Goal: Transaction & Acquisition: Register for event/course

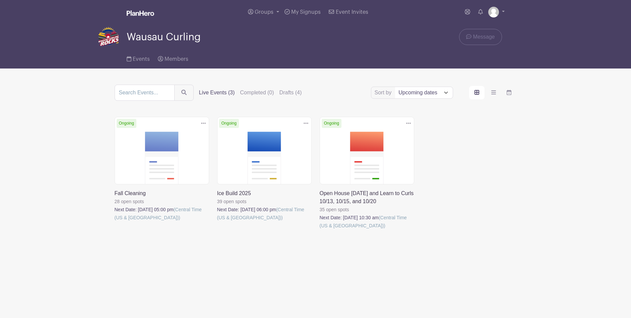
click at [320, 229] on link at bounding box center [320, 229] width 0 height 0
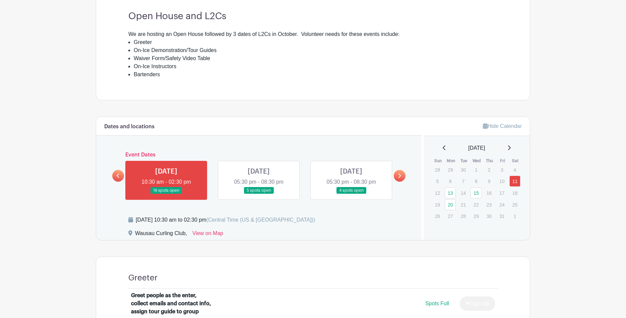
scroll to position [250, 0]
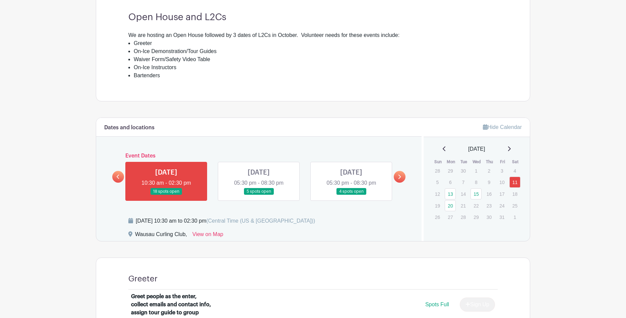
click at [166, 195] on link at bounding box center [166, 195] width 0 height 0
click at [399, 175] on icon at bounding box center [399, 176] width 3 height 5
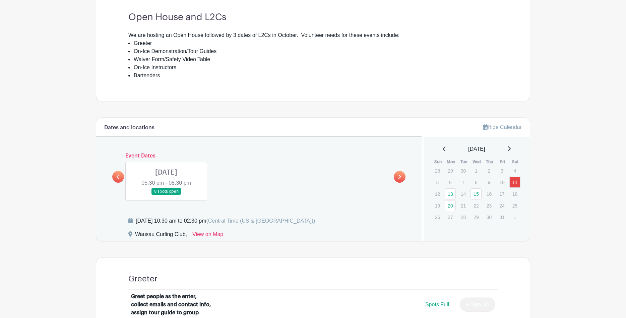
click at [118, 174] on icon at bounding box center [118, 176] width 3 height 5
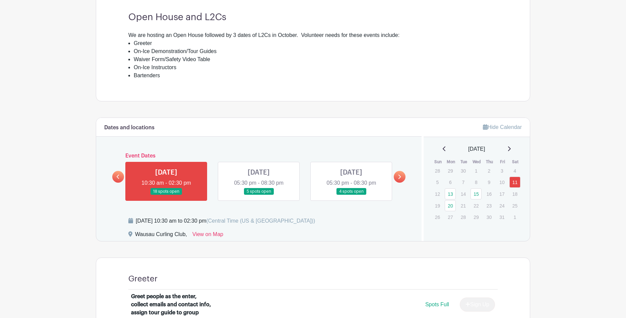
click at [166, 195] on link at bounding box center [166, 195] width 0 height 0
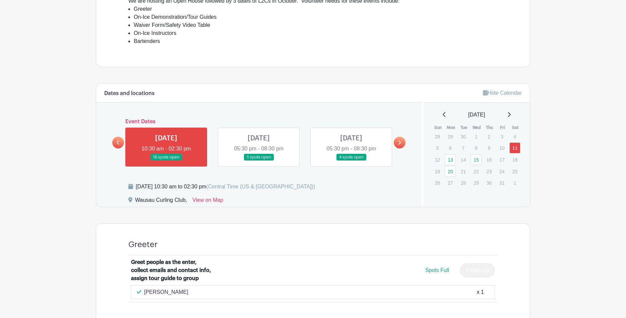
scroll to position [284, 0]
click at [259, 161] on link at bounding box center [259, 161] width 0 height 0
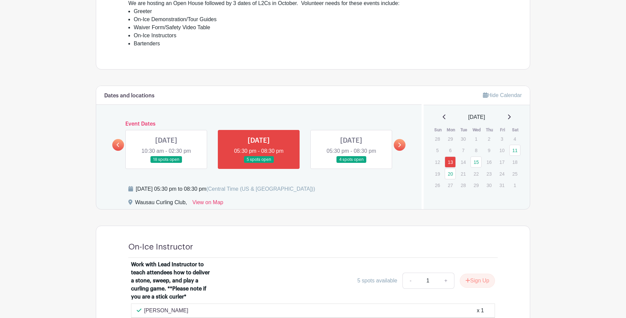
scroll to position [271, 0]
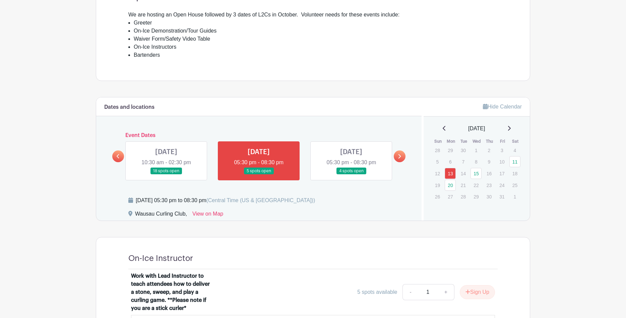
click at [351, 174] on link at bounding box center [351, 174] width 0 height 0
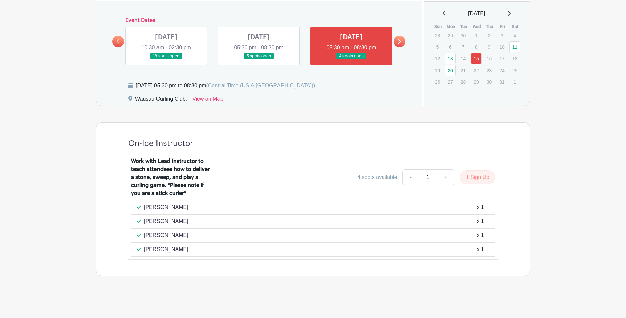
scroll to position [251, 0]
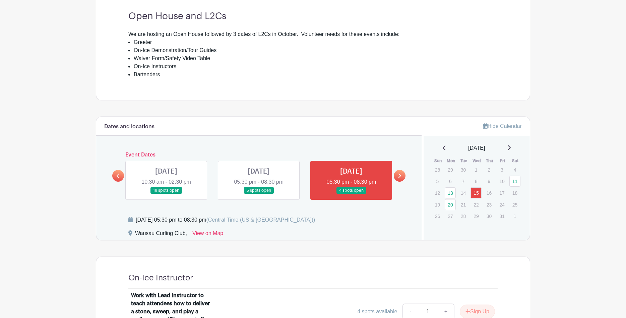
click at [397, 171] on link at bounding box center [400, 176] width 12 height 12
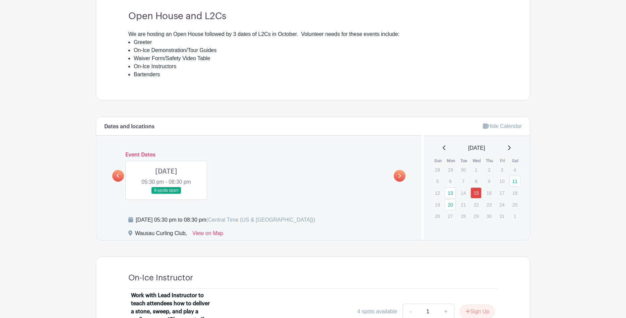
click at [166, 194] on link at bounding box center [166, 194] width 0 height 0
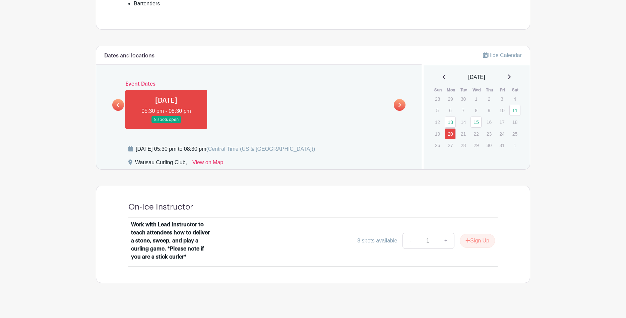
scroll to position [329, 0]
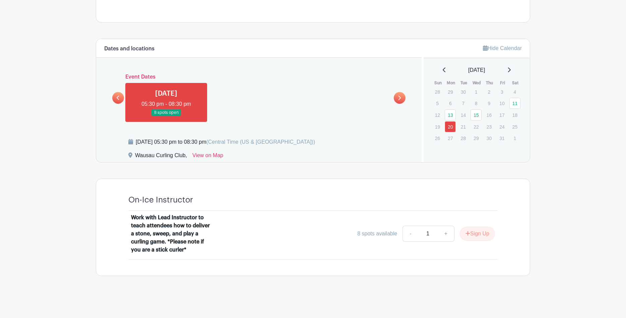
click at [118, 94] on link at bounding box center [118, 98] width 12 height 12
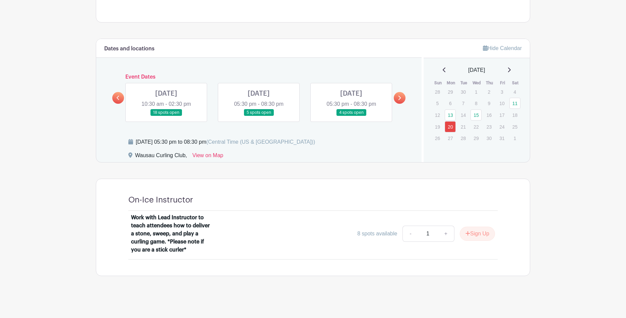
click at [400, 96] on icon at bounding box center [399, 97] width 3 height 5
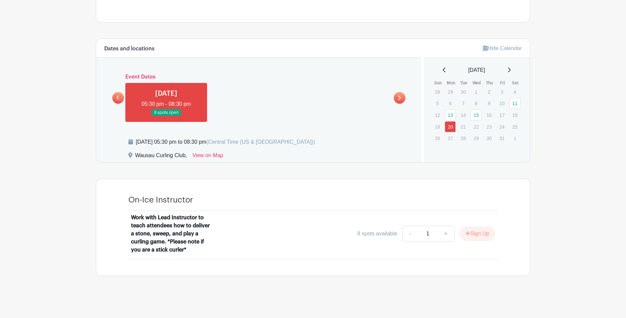
click at [117, 96] on icon at bounding box center [118, 97] width 3 height 5
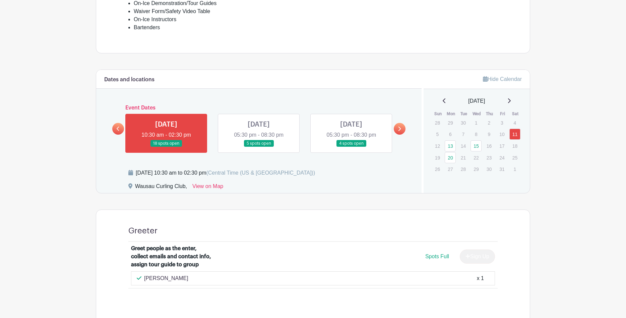
scroll to position [302, 0]
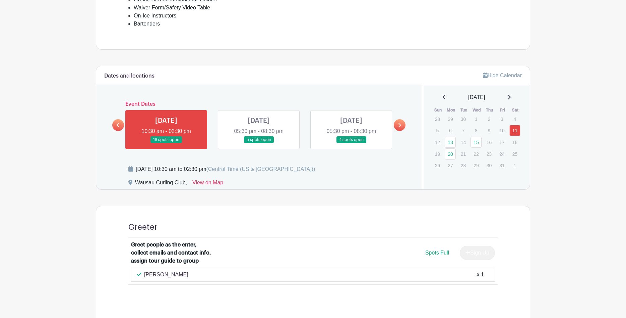
click at [351, 143] on link at bounding box center [351, 143] width 0 height 0
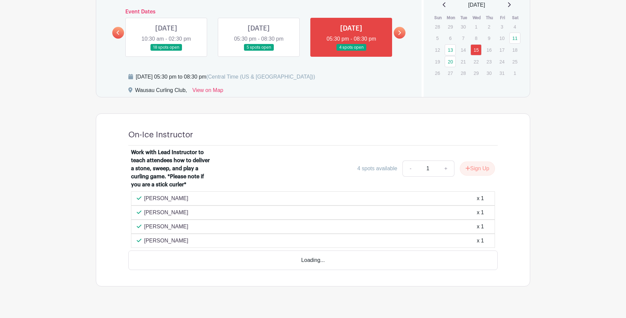
scroll to position [385, 0]
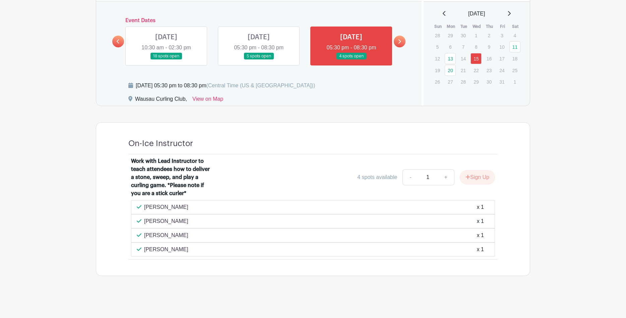
click at [259, 60] on link at bounding box center [259, 60] width 0 height 0
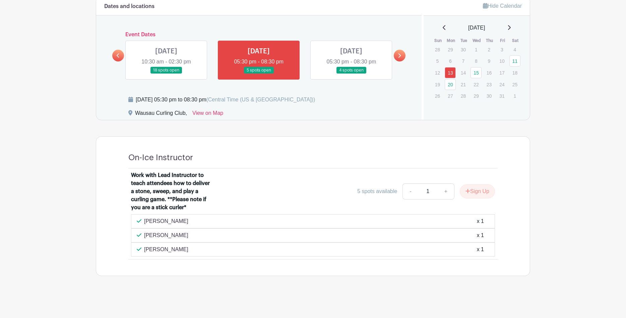
scroll to position [371, 0]
click at [166, 74] on link at bounding box center [166, 74] width 0 height 0
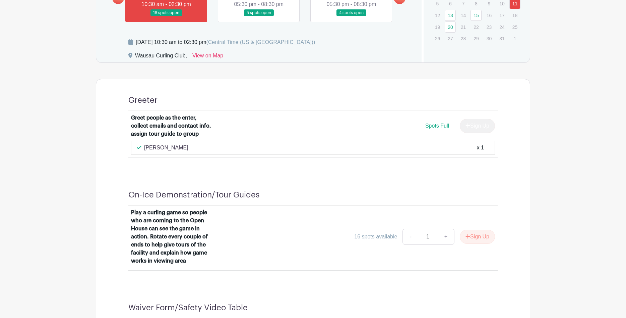
scroll to position [351, 0]
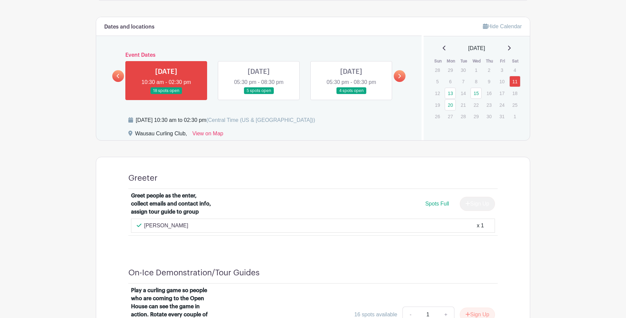
click at [398, 73] on icon at bounding box center [399, 75] width 3 height 5
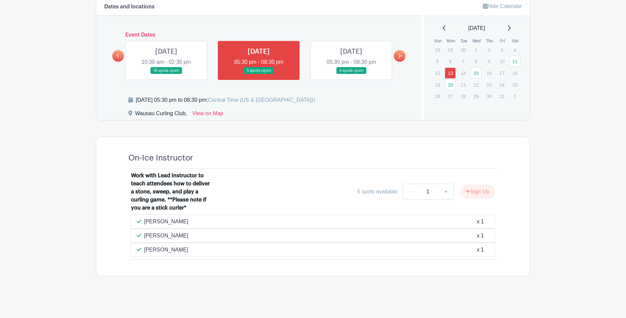
scroll to position [371, 0]
click at [351, 74] on link at bounding box center [351, 74] width 0 height 0
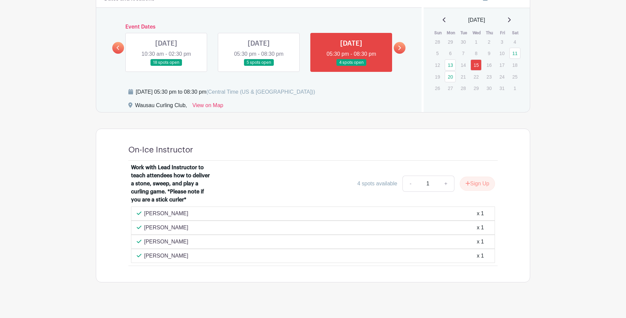
scroll to position [385, 0]
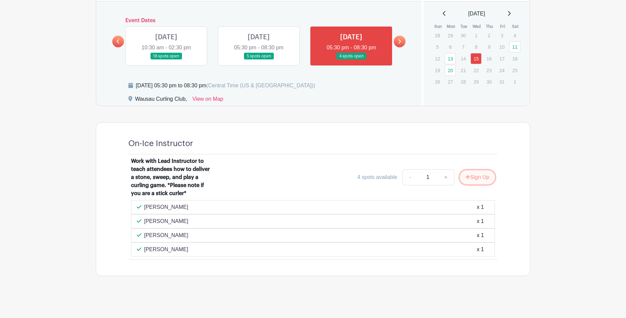
click at [482, 175] on button "Sign Up" at bounding box center [477, 177] width 35 height 14
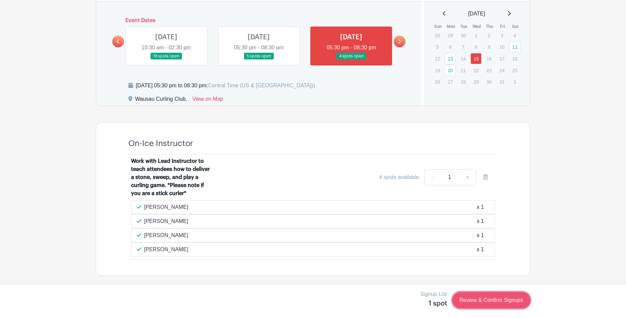
click at [481, 300] on link "Review & Confirm Signups" at bounding box center [492, 300] width 78 height 16
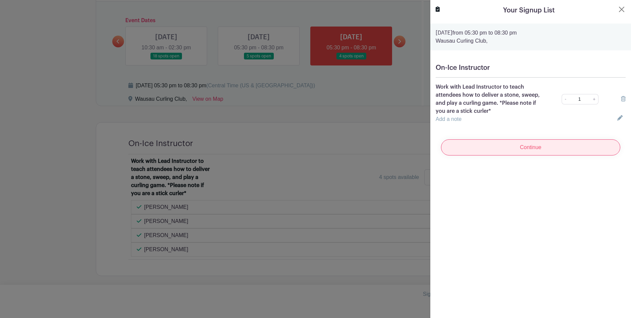
click at [506, 144] on input "Continue" at bounding box center [530, 147] width 179 height 16
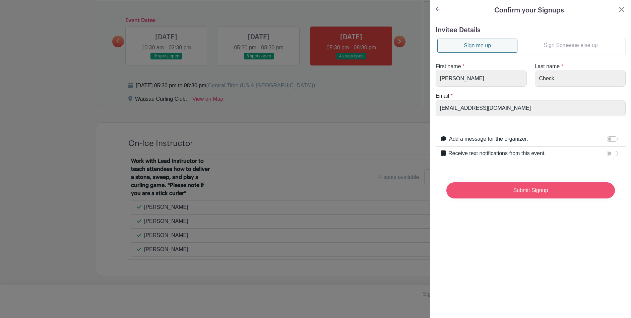
click at [502, 185] on input "Submit Signup" at bounding box center [531, 190] width 169 height 16
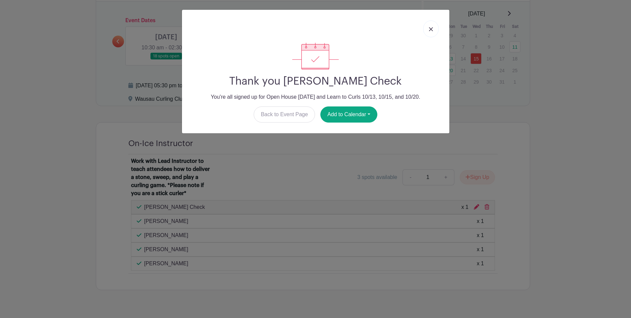
click at [430, 27] on img at bounding box center [431, 29] width 4 height 4
